Goal: Information Seeking & Learning: Find contact information

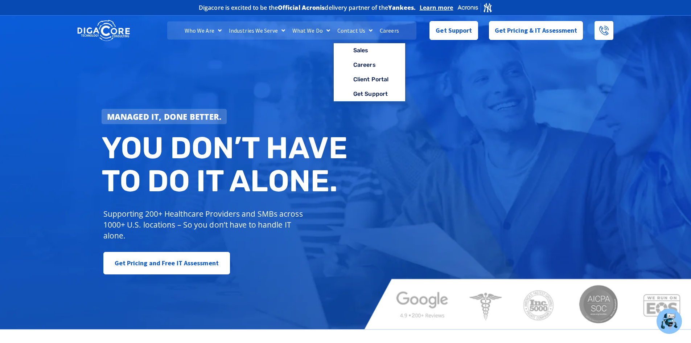
click at [346, 30] on link "Contact Us" at bounding box center [355, 30] width 42 height 18
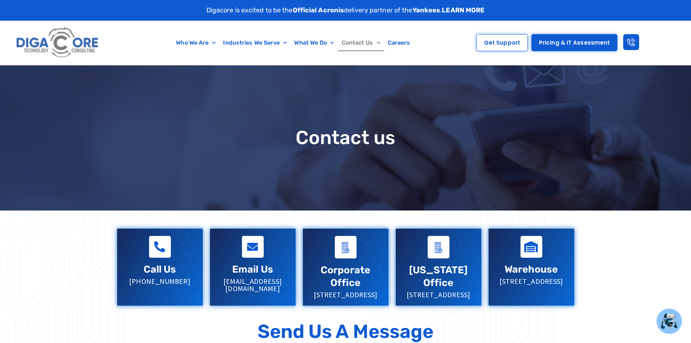
copy p "[PHONE_NUMBER]"
drag, startPoint x: 181, startPoint y: 279, endPoint x: 132, endPoint y: 278, distance: 49.0
click at [132, 278] on p "[PHONE_NUMBER]" at bounding box center [159, 281] width 71 height 7
copy p "[EMAIL_ADDRESS][DOMAIN_NAME]"
drag, startPoint x: 286, startPoint y: 278, endPoint x: 219, endPoint y: 281, distance: 66.8
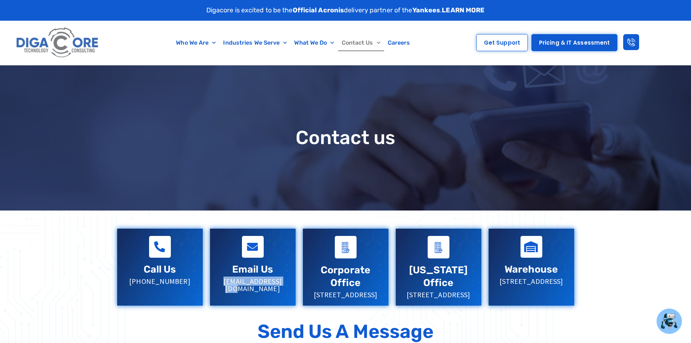
click at [219, 281] on p "[EMAIL_ADDRESS][DOMAIN_NAME]" at bounding box center [252, 285] width 71 height 15
